Goal: Transaction & Acquisition: Purchase product/service

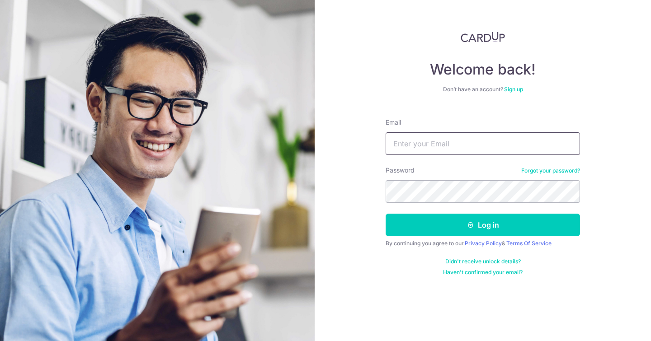
click at [445, 138] on input "Email" at bounding box center [483, 143] width 194 height 23
type input "liang.nicholas@gmail.com"
click at [386, 214] on button "Log in" at bounding box center [483, 225] width 194 height 23
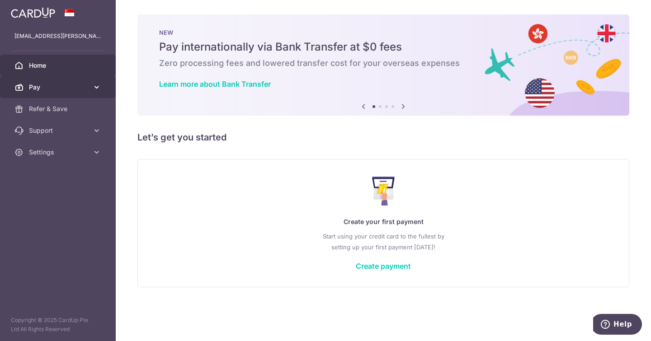
click at [77, 85] on span "Pay" at bounding box center [59, 87] width 60 height 9
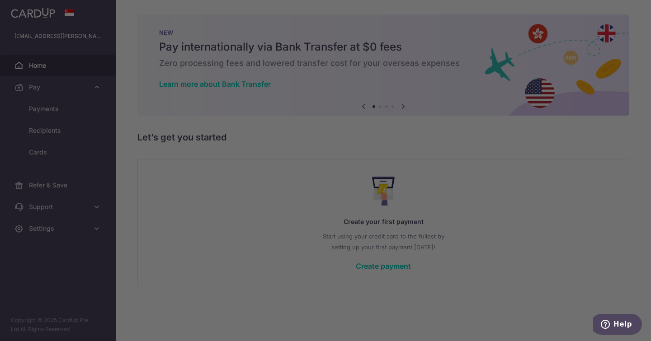
click at [66, 105] on div at bounding box center [328, 172] width 657 height 345
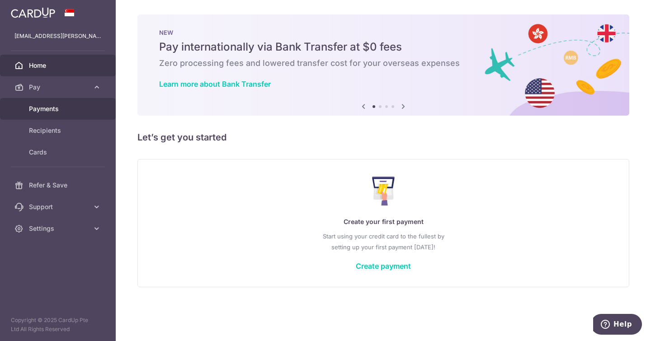
click at [53, 109] on span "Payments" at bounding box center [59, 108] width 60 height 9
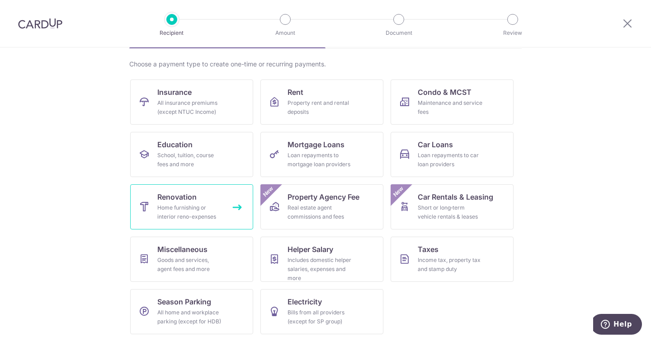
scroll to position [63, 0]
click at [169, 194] on span "Renovation" at bounding box center [176, 196] width 39 height 11
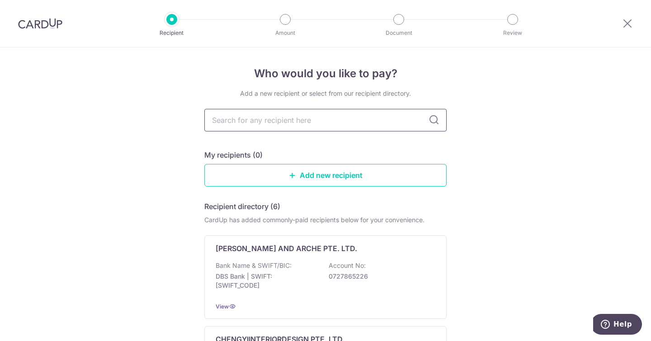
click at [315, 116] on input "text" at bounding box center [325, 120] width 242 height 23
type input "butler in"
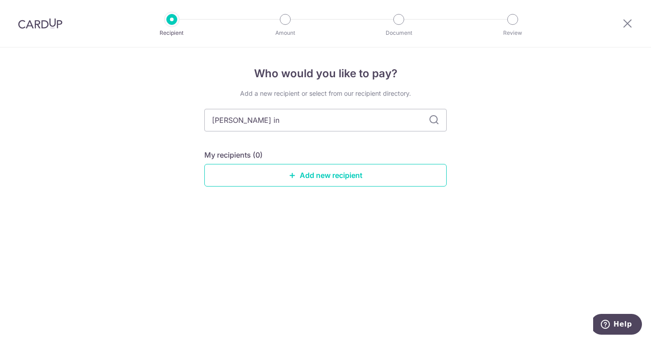
click at [432, 121] on icon at bounding box center [434, 120] width 11 height 11
click at [310, 180] on link "Add new recipient" at bounding box center [325, 175] width 242 height 23
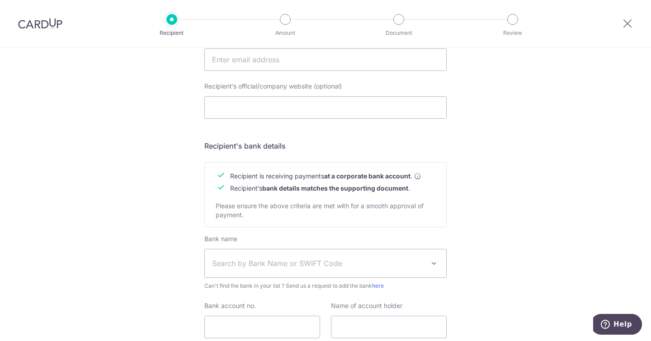
scroll to position [387, 0]
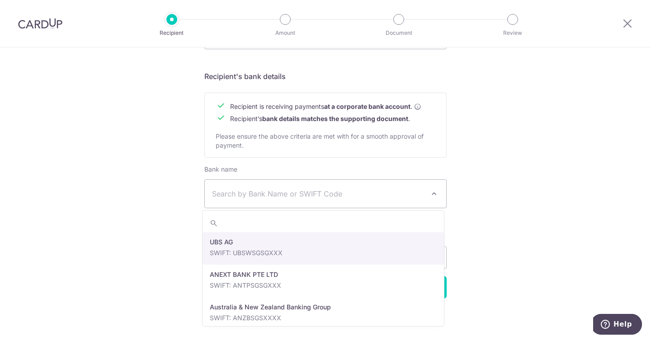
click at [387, 194] on span "Search by Bank Name or SWIFT Code" at bounding box center [318, 194] width 213 height 11
type input "dbs"
select select "6"
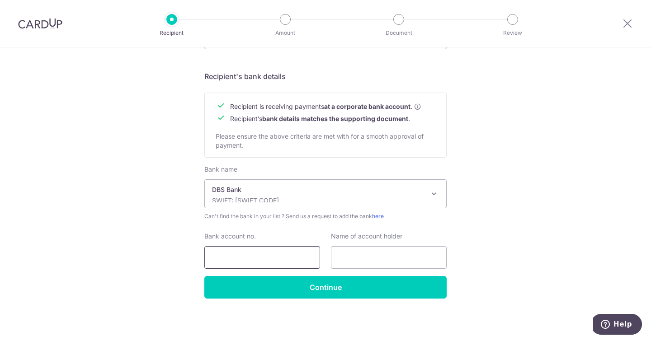
click at [296, 259] on input "Bank account no." at bounding box center [262, 257] width 116 height 23
click at [363, 261] on input "text" at bounding box center [389, 257] width 116 height 23
type input "Butler Interior Pte Ltd"
click at [252, 257] on input "Bank account no." at bounding box center [262, 257] width 116 height 23
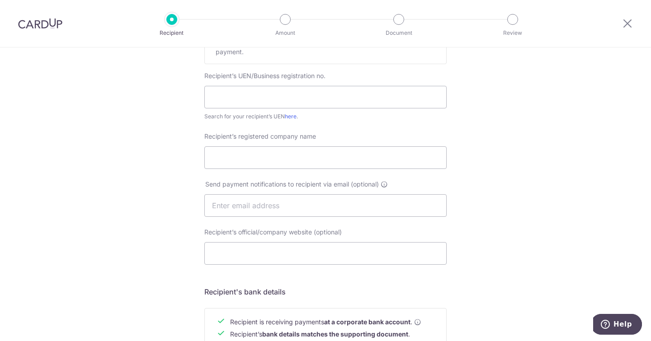
scroll to position [115, 0]
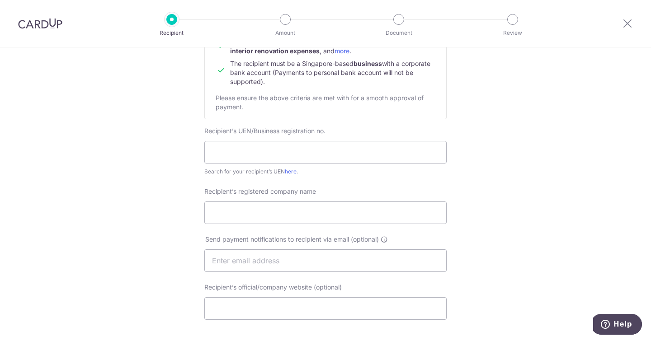
type input "0039505167"
click at [285, 168] on div "Search for your recipient’s UEN here ." at bounding box center [325, 171] width 242 height 9
click at [288, 169] on link "here" at bounding box center [291, 171] width 12 height 7
click at [276, 153] on input "text" at bounding box center [325, 152] width 242 height 23
paste input "201539820E"
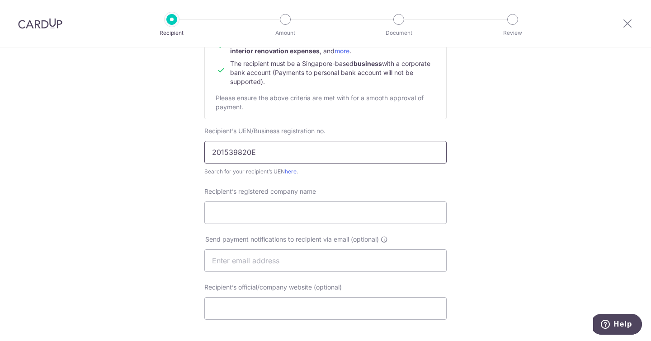
type input "201539820E"
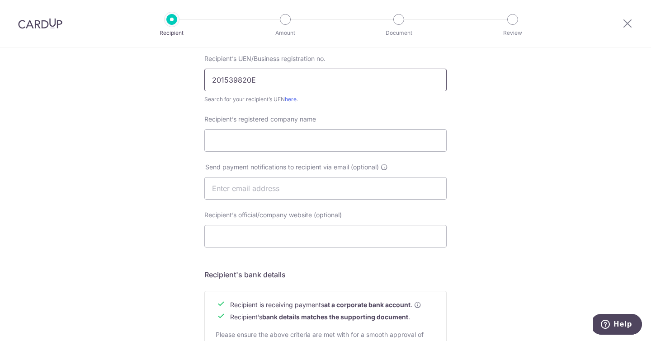
scroll to position [161, 0]
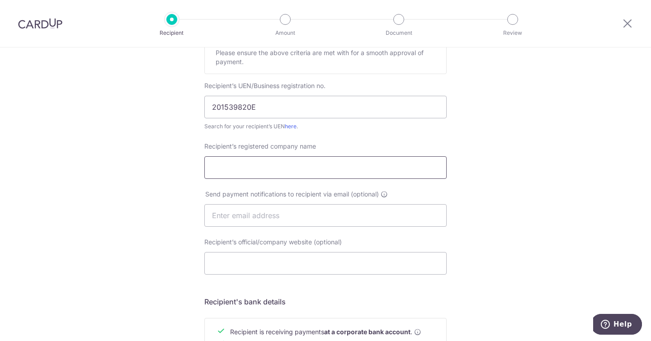
click at [241, 163] on input "Recipient’s registered company name" at bounding box center [325, 167] width 242 height 23
paste input "BUTLER INTERIOR PRIVATE LTD."
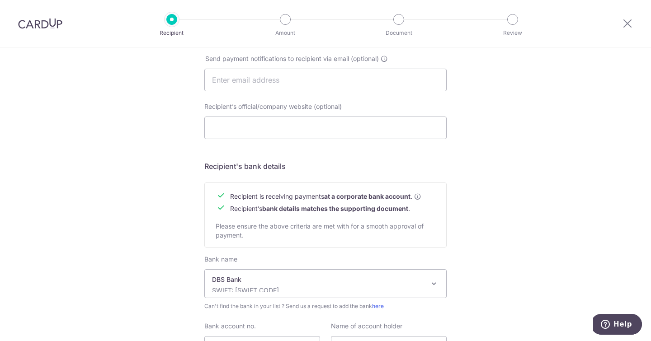
scroll to position [387, 0]
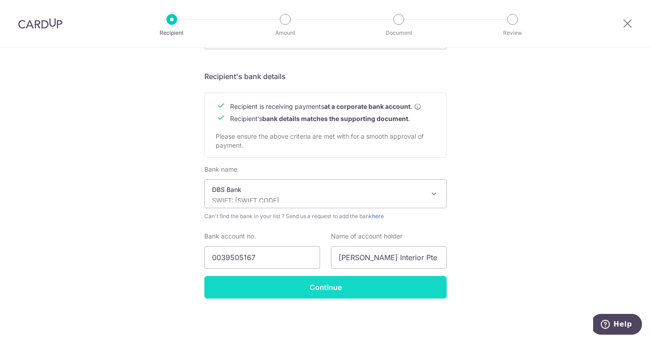
type input "BUTLER INTERIOR PRIVATE LTD."
click at [360, 293] on input "Continue" at bounding box center [325, 287] width 242 height 23
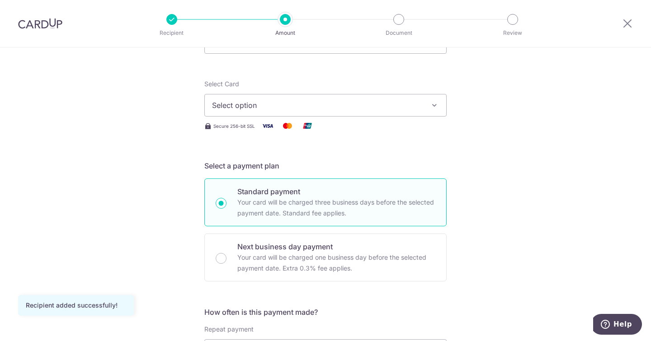
scroll to position [226, 0]
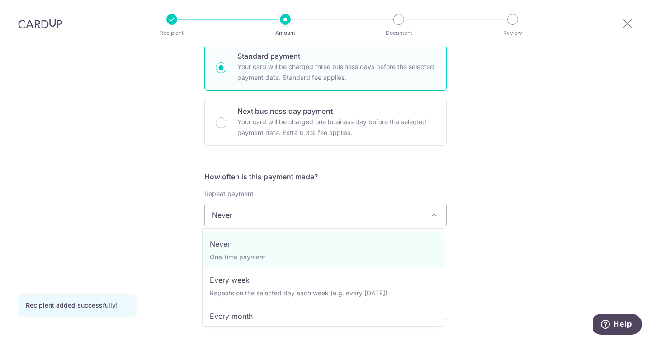
click at [307, 218] on span "Never" at bounding box center [325, 215] width 241 height 22
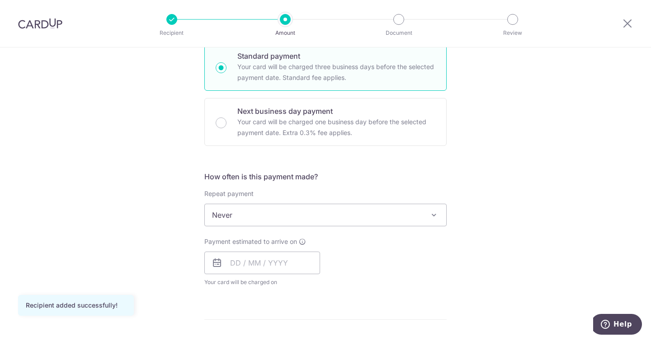
click at [307, 218] on span "Never" at bounding box center [325, 215] width 241 height 22
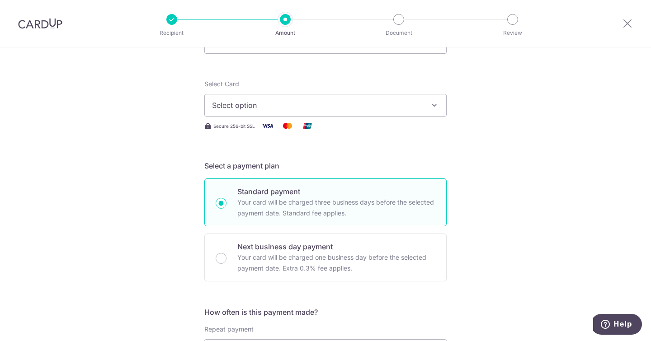
scroll to position [45, 0]
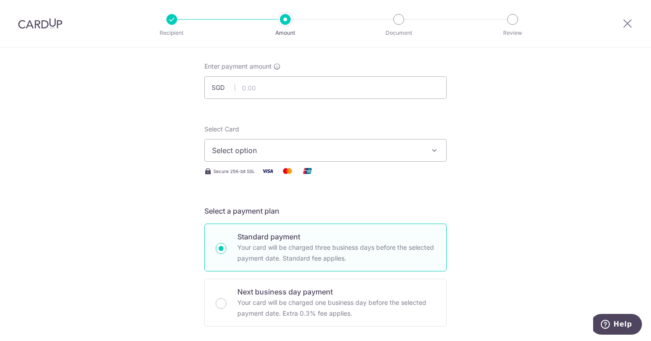
click at [349, 160] on button "Select option" at bounding box center [325, 150] width 242 height 23
click at [350, 152] on span "Select option" at bounding box center [317, 150] width 211 height 11
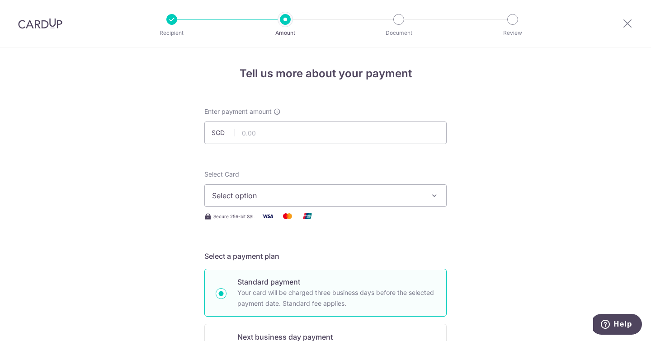
drag, startPoint x: 47, startPoint y: 26, endPoint x: 369, endPoint y: 42, distance: 322.8
click at [47, 26] on img at bounding box center [40, 23] width 44 height 11
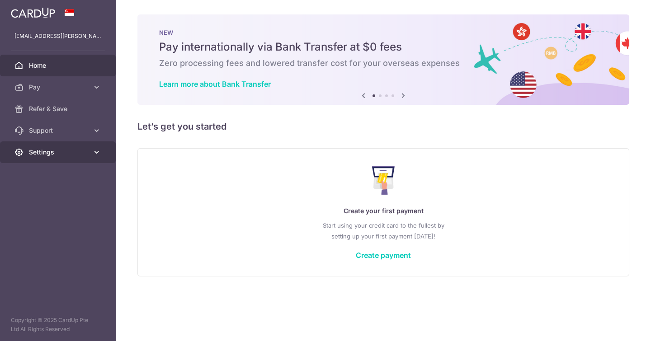
click at [80, 151] on span "Settings" at bounding box center [59, 152] width 60 height 9
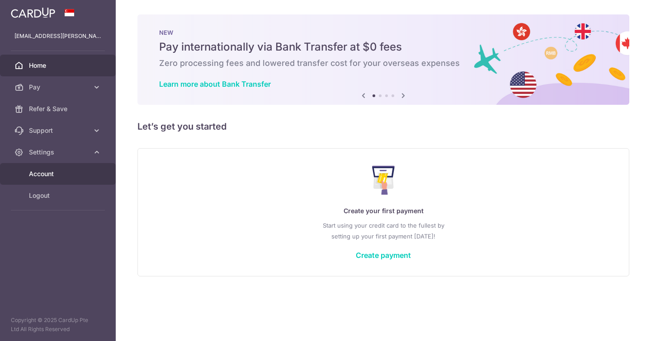
click at [56, 176] on span "Account" at bounding box center [59, 174] width 60 height 9
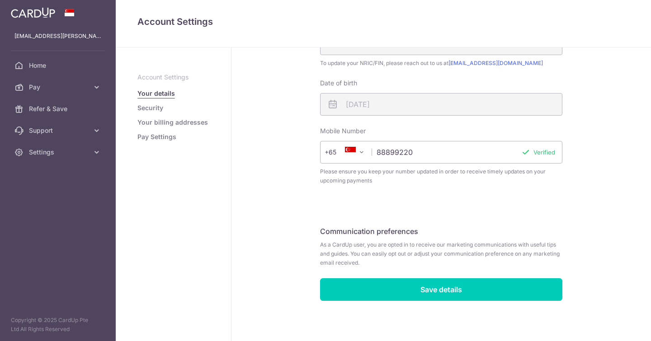
scroll to position [239, 0]
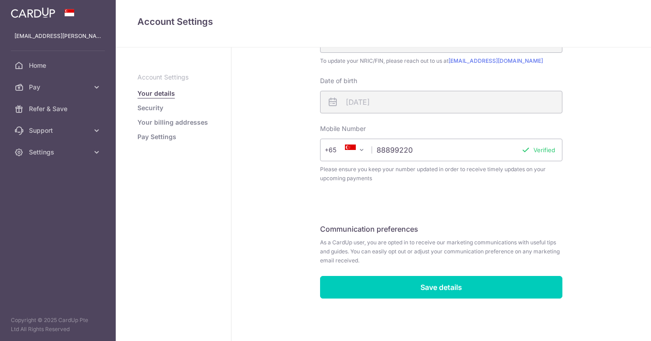
click at [158, 111] on link "Security" at bounding box center [150, 108] width 26 height 9
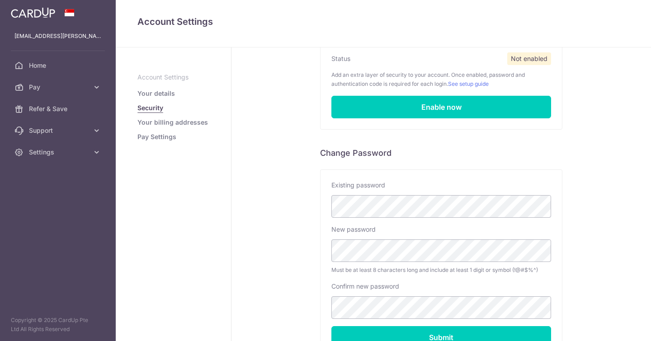
scroll to position [90, 0]
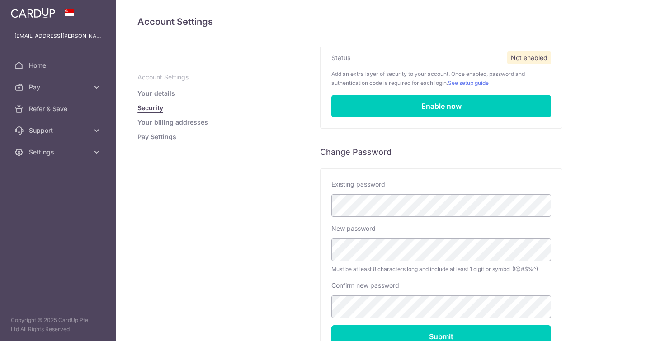
click at [183, 124] on link "Your billing addresses" at bounding box center [172, 122] width 71 height 9
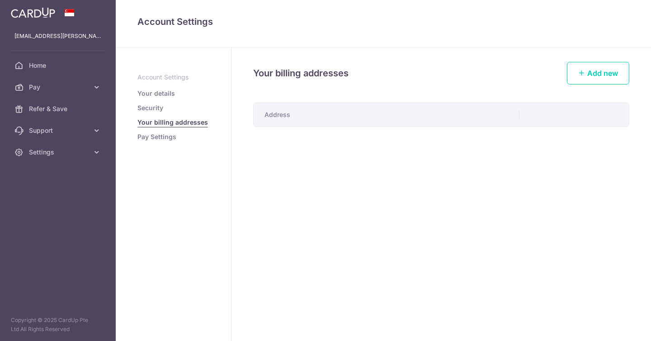
click at [146, 137] on link "Pay Settings" at bounding box center [156, 136] width 39 height 9
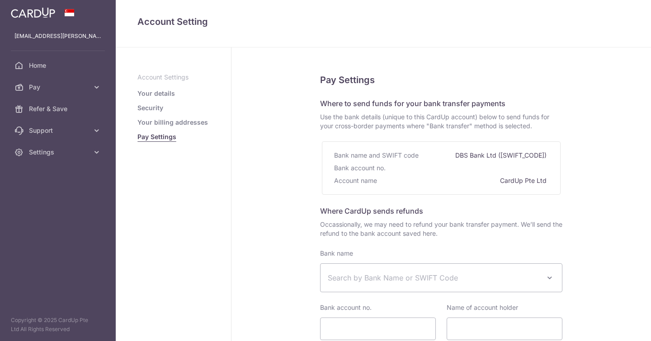
select select
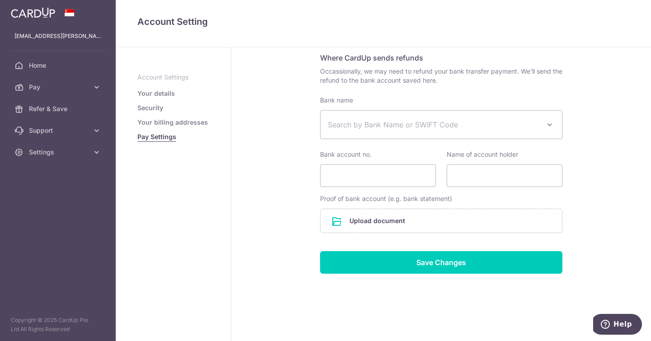
scroll to position [154, 0]
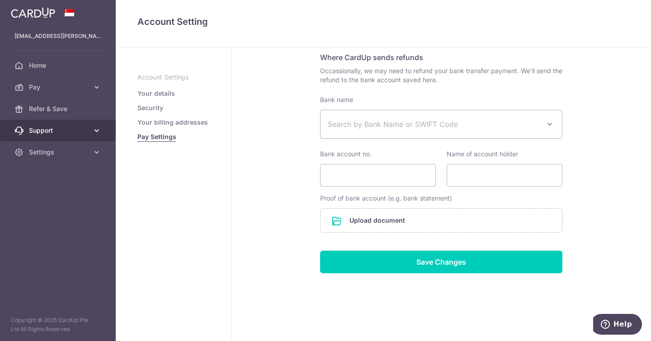
click at [83, 136] on link "Support" at bounding box center [58, 131] width 116 height 22
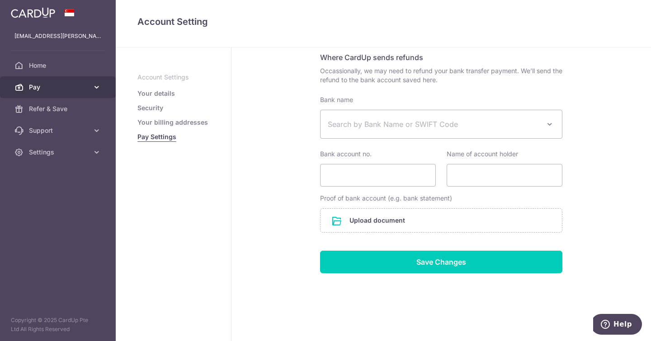
click at [83, 94] on link "Pay" at bounding box center [58, 87] width 116 height 22
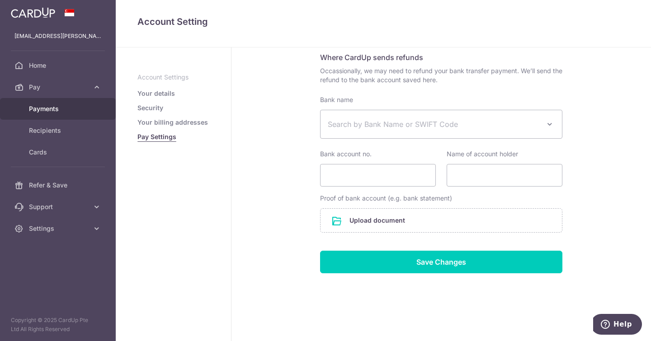
click at [54, 114] on link "Payments" at bounding box center [58, 109] width 116 height 22
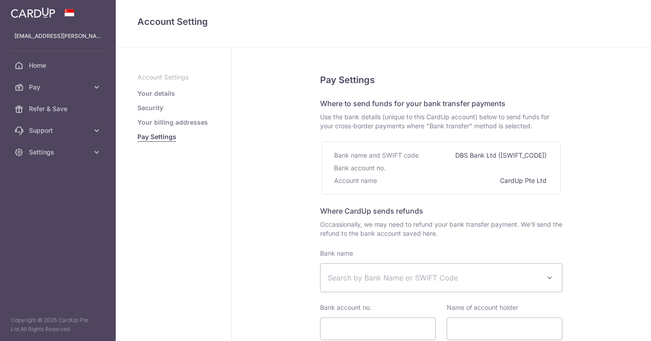
select select
click at [75, 89] on span "Pay" at bounding box center [59, 87] width 60 height 9
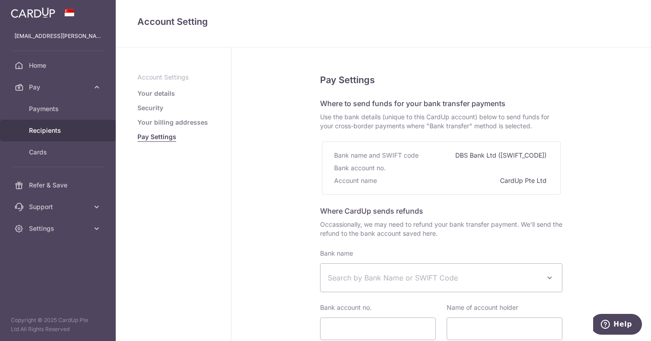
click at [67, 124] on link "Recipients" at bounding box center [58, 131] width 116 height 22
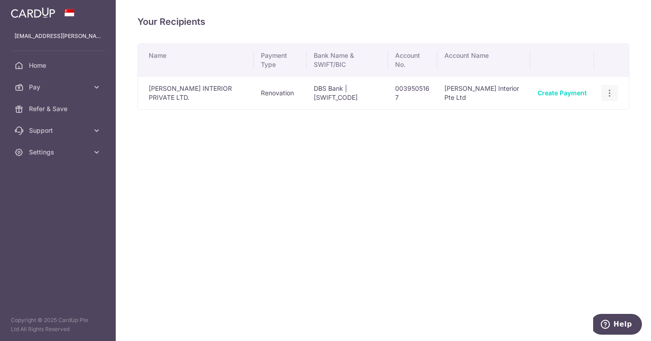
click at [606, 90] on icon "button" at bounding box center [609, 93] width 9 height 9
click at [55, 80] on link "Pay" at bounding box center [58, 87] width 116 height 22
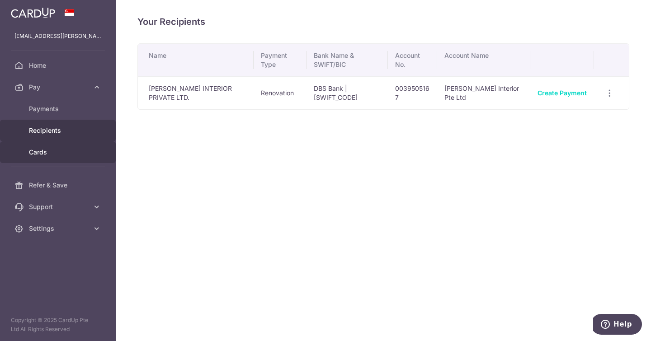
click at [42, 148] on span "Cards" at bounding box center [59, 152] width 60 height 9
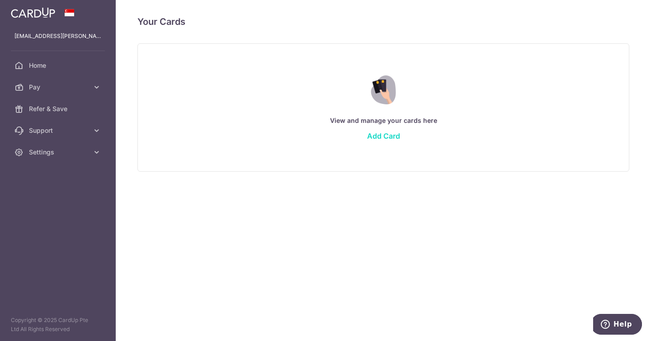
click at [387, 137] on link "Add Card" at bounding box center [383, 136] width 33 height 9
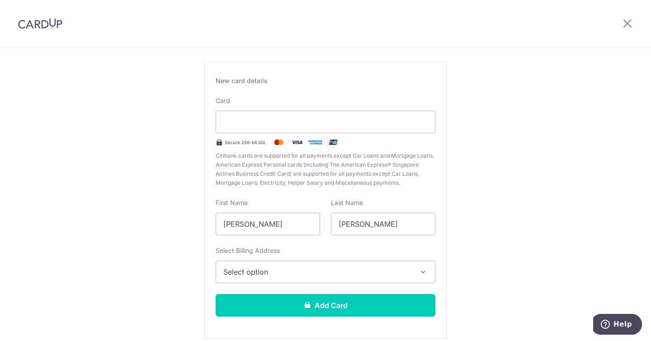
scroll to position [86, 0]
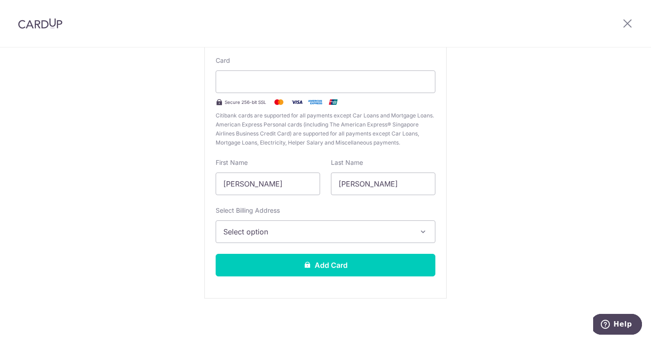
click at [237, 232] on span "Select option" at bounding box center [317, 232] width 188 height 11
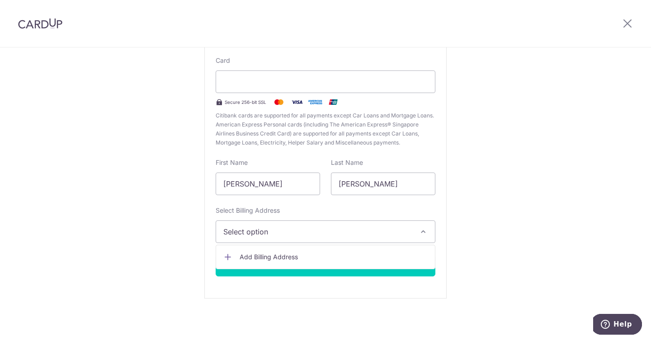
click at [249, 255] on span "Add Billing Address" at bounding box center [334, 257] width 188 height 9
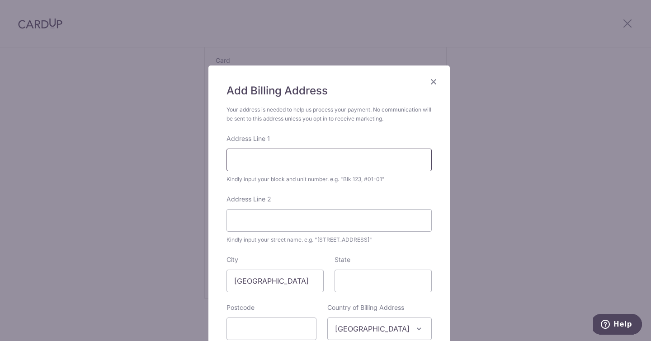
click at [299, 163] on input "Address Line 1" at bounding box center [329, 160] width 205 height 23
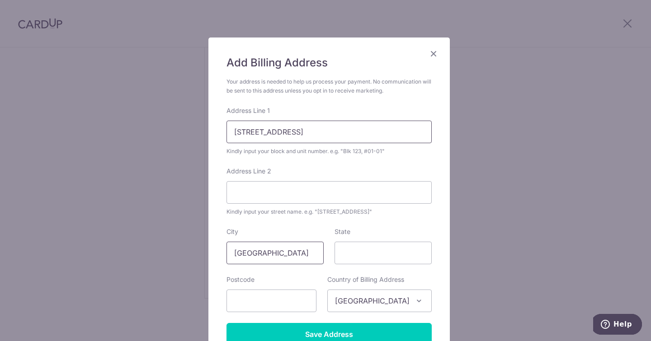
scroll to position [90, 0]
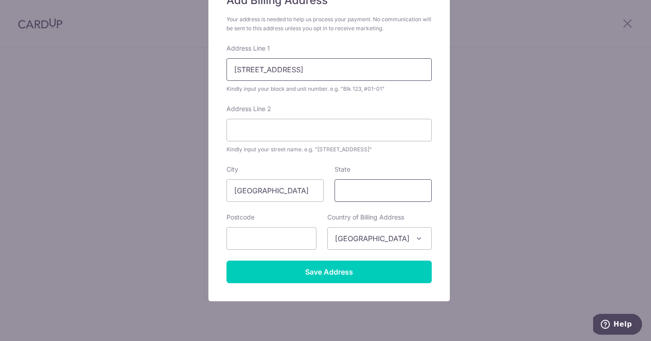
type input "138 Edgedale Plains #16-110"
click at [364, 194] on input "State" at bounding box center [383, 190] width 97 height 23
type input "Singapore"
click at [281, 242] on input "text" at bounding box center [272, 238] width 90 height 23
type input "820138"
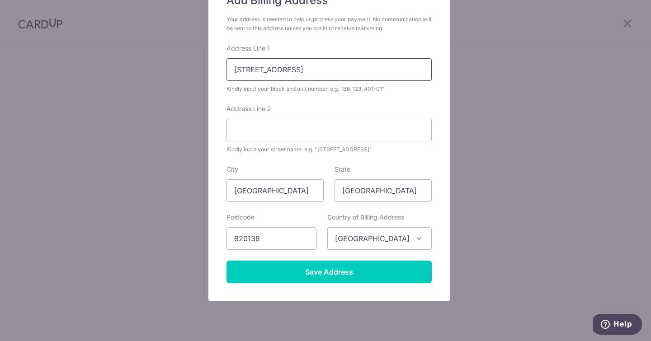
drag, startPoint x: 298, startPoint y: 69, endPoint x: 246, endPoint y: 66, distance: 52.5
click at [246, 66] on input "138 Edgedale Plains #16-110" at bounding box center [329, 69] width 205 height 23
click at [271, 136] on input "Address Line 2" at bounding box center [329, 130] width 205 height 23
paste input "Edgedale Plains"
type input "Edgedale Plains"
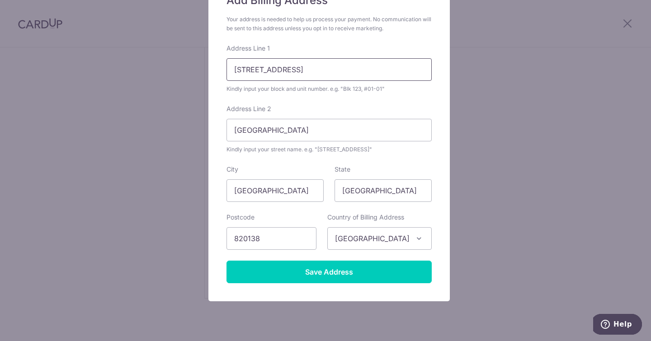
drag, startPoint x: 299, startPoint y: 68, endPoint x: 242, endPoint y: 68, distance: 57.0
click at [242, 68] on input "138 Edgedale Plains #16-110" at bounding box center [329, 69] width 205 height 23
type input "138, #16-110"
click at [309, 128] on input "Edgedale Plains" at bounding box center [329, 130] width 205 height 23
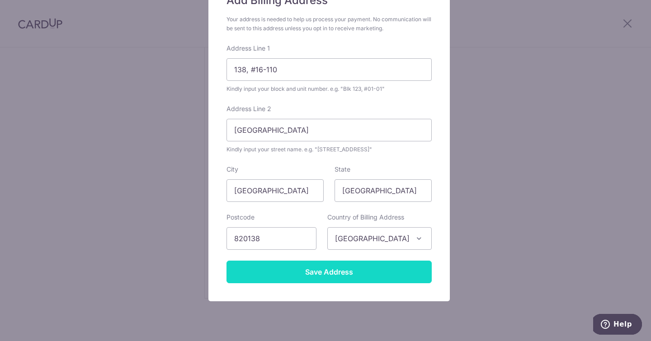
click at [329, 269] on input "Save Address" at bounding box center [329, 272] width 205 height 23
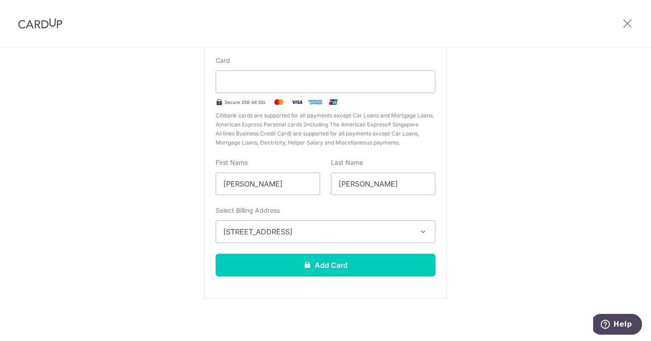
click at [363, 267] on button "Add Card" at bounding box center [326, 265] width 220 height 23
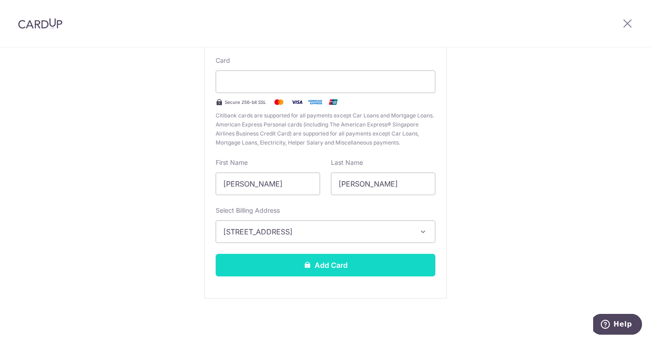
click at [328, 263] on button "Add Card" at bounding box center [326, 265] width 220 height 23
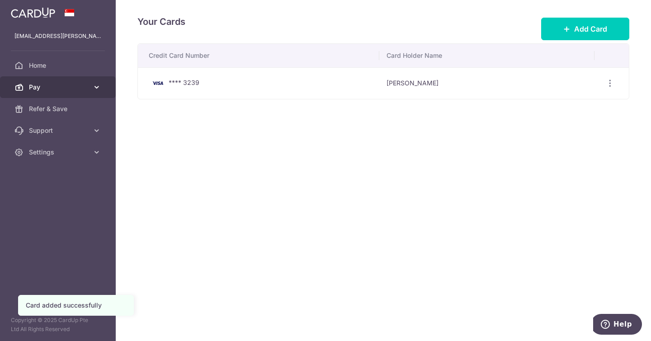
click at [56, 92] on link "Pay" at bounding box center [58, 87] width 116 height 22
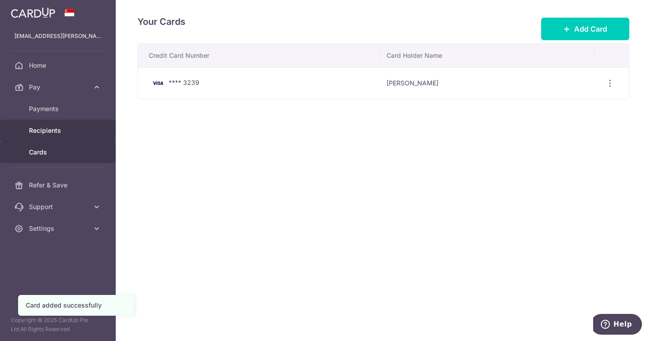
click at [62, 128] on span "Recipients" at bounding box center [59, 130] width 60 height 9
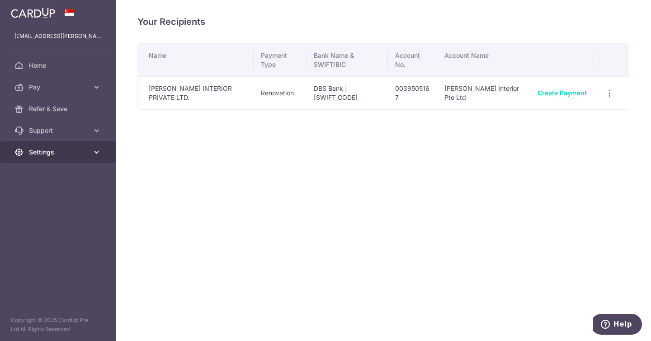
click at [86, 158] on link "Settings" at bounding box center [58, 153] width 116 height 22
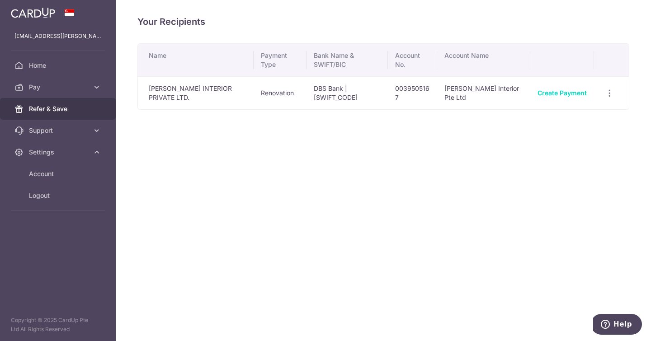
click at [48, 111] on span "Refer & Save" at bounding box center [59, 108] width 60 height 9
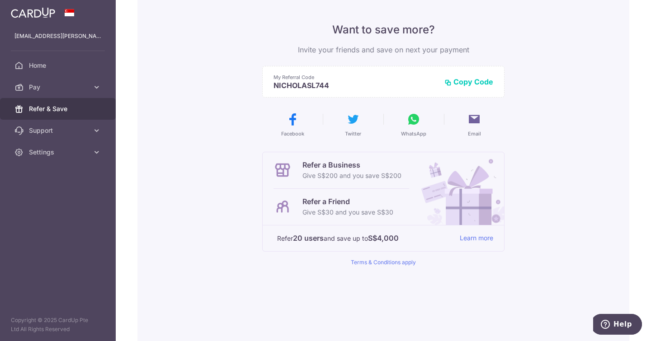
scroll to position [90, 0]
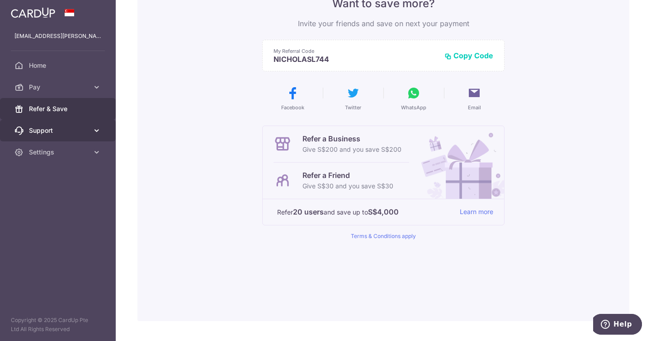
click at [94, 135] on icon at bounding box center [96, 130] width 9 height 9
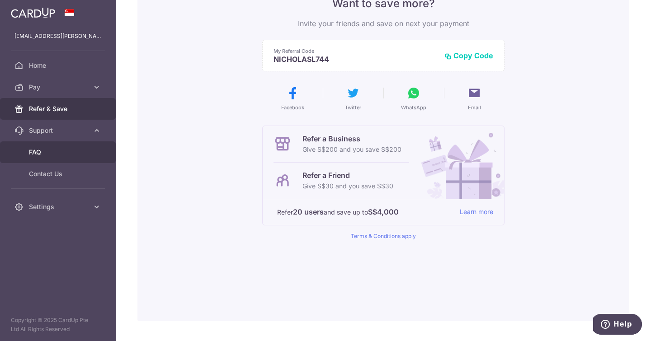
click at [84, 156] on span "FAQ" at bounding box center [59, 152] width 60 height 9
